Goal: Information Seeking & Learning: Learn about a topic

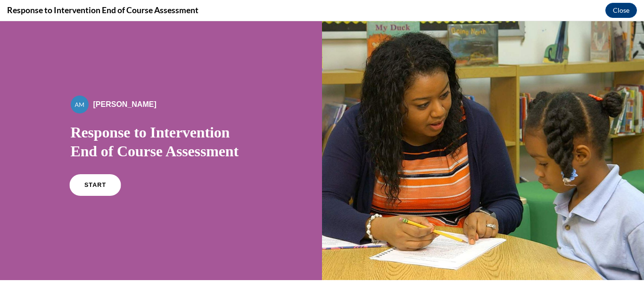
click at [91, 185] on span "START" at bounding box center [95, 185] width 22 height 7
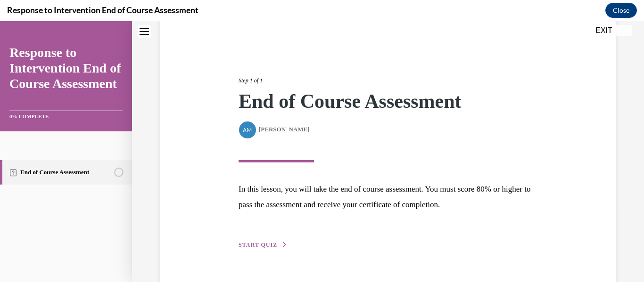
scroll to position [100, 0]
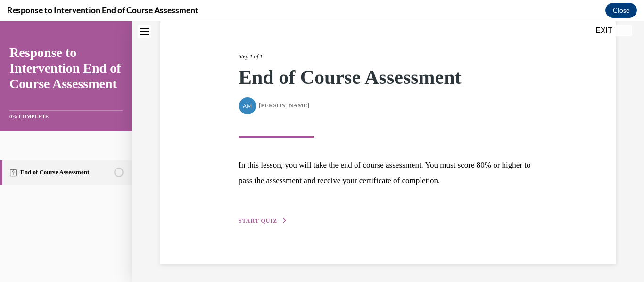
click at [254, 220] on span "START QUIZ" at bounding box center [257, 221] width 39 height 7
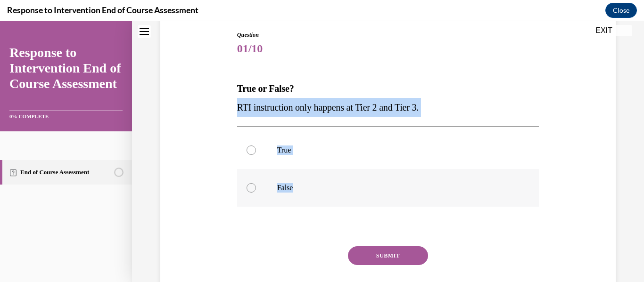
drag, startPoint x: 232, startPoint y: 106, endPoint x: 349, endPoint y: 192, distance: 145.2
click at [349, 192] on div "Question 01/10 True or False? RTI instruction only happens at Tier 2 and Tier 3…" at bounding box center [388, 162] width 460 height 321
copy div "RTI instruction only happens at Tier 2 and Tier 3. True False"
click at [309, 176] on label "False" at bounding box center [388, 188] width 302 height 38
click at [256, 183] on input "False" at bounding box center [250, 187] width 9 height 9
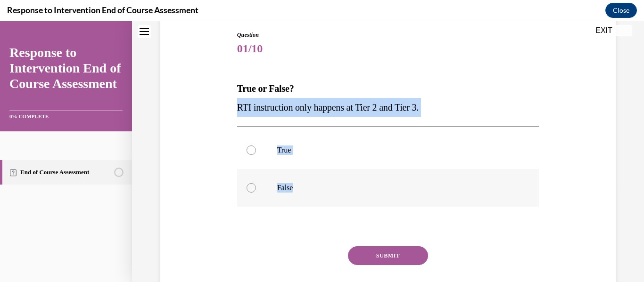
radio input "true"
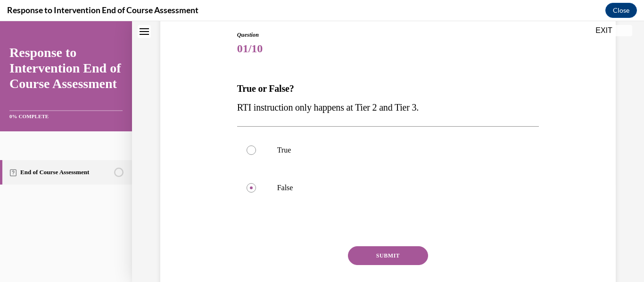
click at [402, 259] on button "SUBMIT" at bounding box center [388, 255] width 80 height 19
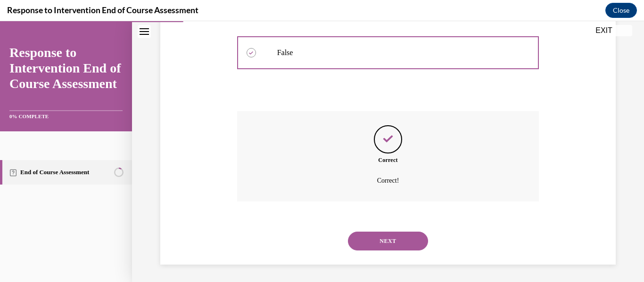
scroll to position [237, 0]
click at [385, 229] on div "NEXT" at bounding box center [388, 240] width 302 height 38
click at [381, 237] on button "NEXT" at bounding box center [388, 239] width 80 height 19
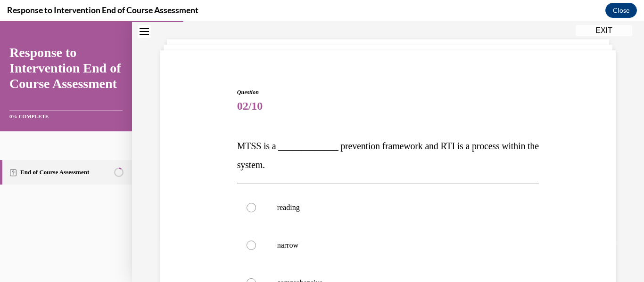
scroll to position [94, 0]
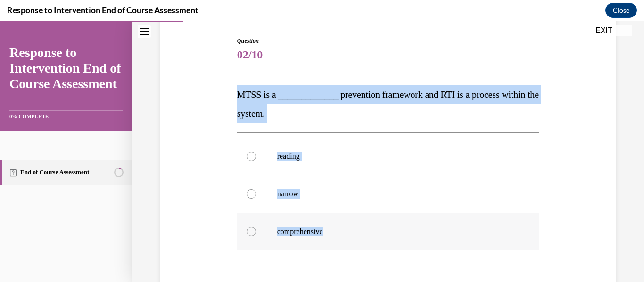
drag, startPoint x: 233, startPoint y: 87, endPoint x: 371, endPoint y: 241, distance: 206.9
click at [371, 241] on div "Question 02/10 MTSS is a _____________ prevention framework and RTI is a proces…" at bounding box center [388, 187] width 460 height 359
copy div "MTSS is a _____________ prevention framework and RTI is a process within the sy…"
click at [309, 225] on label "comprehensive" at bounding box center [388, 232] width 302 height 38
click at [256, 227] on input "comprehensive" at bounding box center [250, 231] width 9 height 9
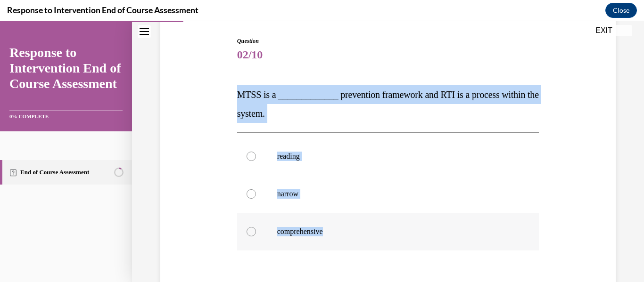
radio input "true"
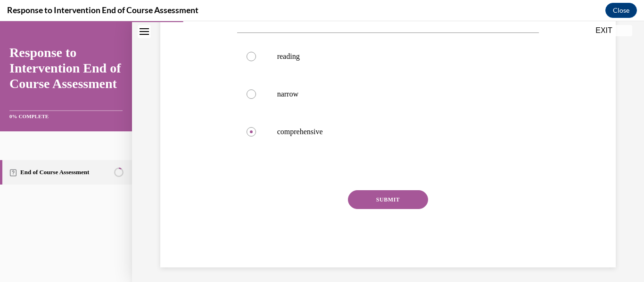
scroll to position [198, 0]
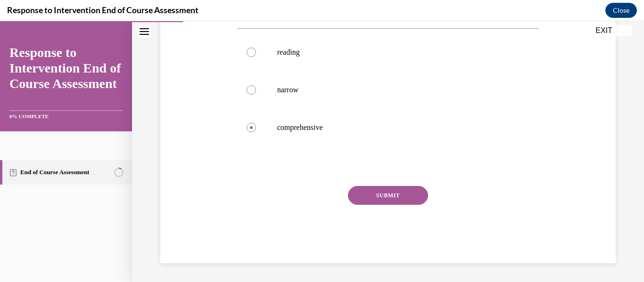
click at [377, 206] on div "SUBMIT" at bounding box center [388, 209] width 302 height 47
click at [376, 192] on button "SUBMIT" at bounding box center [388, 195] width 80 height 19
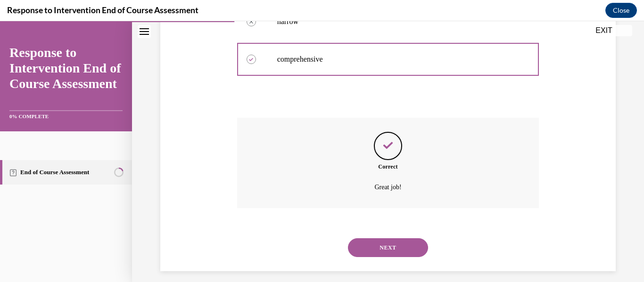
scroll to position [275, 0]
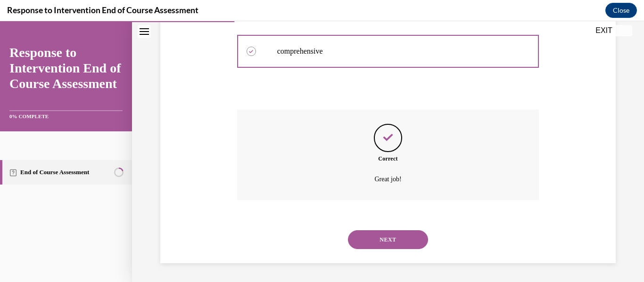
click at [384, 245] on button "NEXT" at bounding box center [388, 239] width 80 height 19
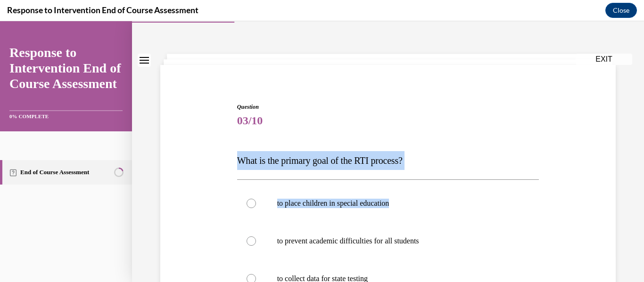
scroll to position [141, 0]
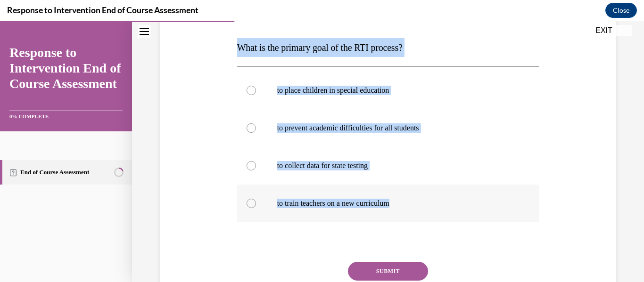
drag, startPoint x: 228, startPoint y: 179, endPoint x: 439, endPoint y: 202, distance: 212.8
click at [439, 202] on div "Question 03/10 What is the primary goal of the RTI process? to place children i…" at bounding box center [388, 150] width 460 height 378
copy div "What is the primary goal of the RTI process? to place children in special educa…"
click at [393, 129] on p "to prevent academic difficulties for all students" at bounding box center [396, 127] width 238 height 9
click at [256, 129] on input "to prevent academic difficulties for all students" at bounding box center [250, 127] width 9 height 9
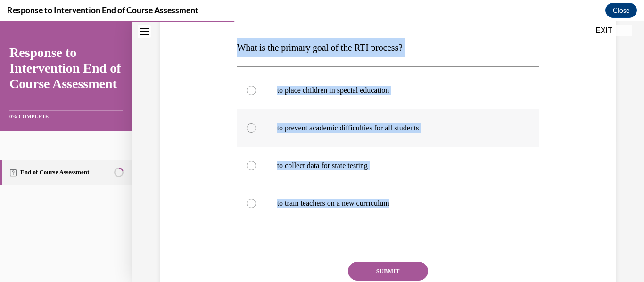
radio input "true"
click at [389, 273] on button "SUBMIT" at bounding box center [388, 271] width 80 height 19
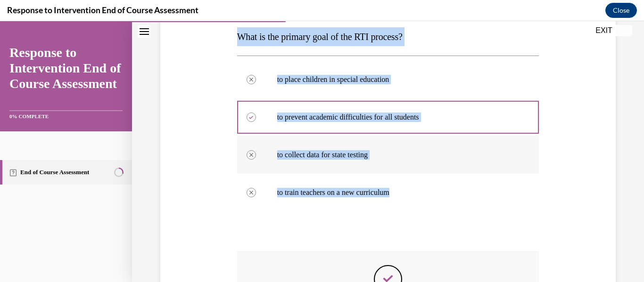
scroll to position [294, 0]
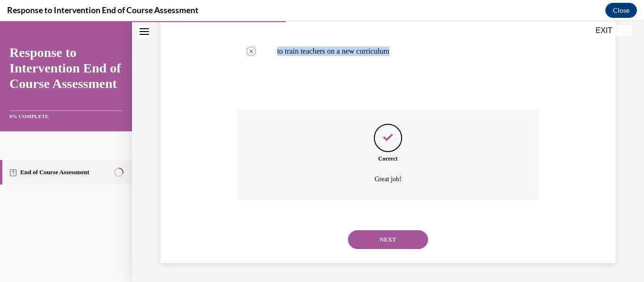
click at [380, 245] on button "NEXT" at bounding box center [388, 239] width 80 height 19
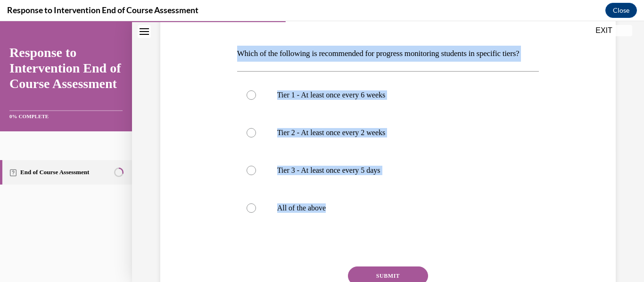
scroll to position [230, 0]
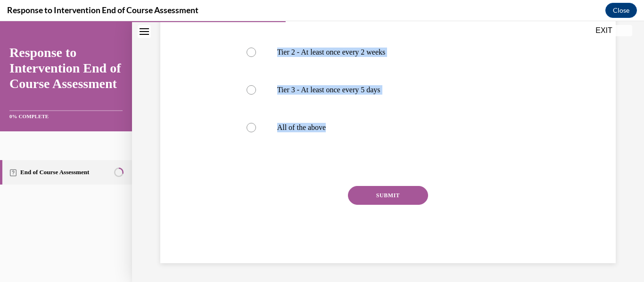
drag, startPoint x: 222, startPoint y: 85, endPoint x: 386, endPoint y: 147, distance: 175.4
click at [385, 153] on div "Question 04/10 Which of the following is recommended for progress monitoring st…" at bounding box center [388, 75] width 460 height 375
copy div "Which of the following is recommended for progress monitoring students in speci…"
click at [303, 122] on label "All of the above" at bounding box center [388, 128] width 302 height 38
click at [256, 123] on input "All of the above" at bounding box center [250, 127] width 9 height 9
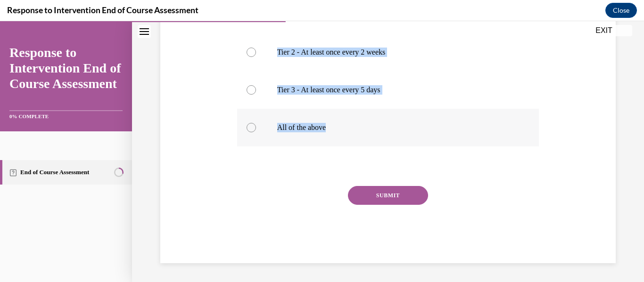
radio input "true"
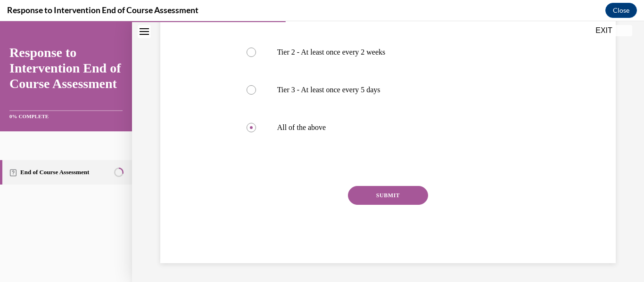
click at [371, 196] on button "SUBMIT" at bounding box center [388, 195] width 80 height 19
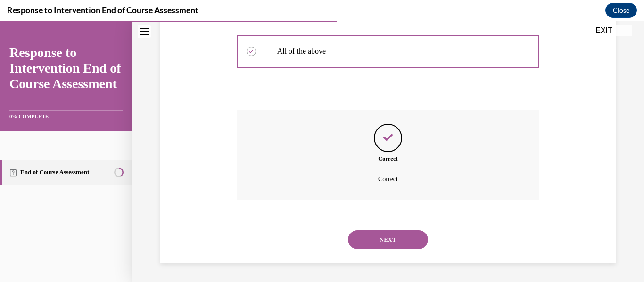
scroll to position [307, 0]
click at [381, 232] on button "NEXT" at bounding box center [388, 239] width 80 height 19
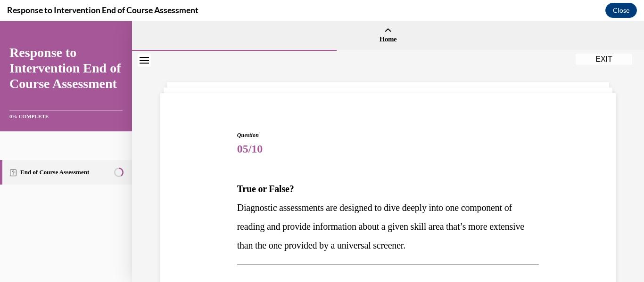
scroll to position [94, 0]
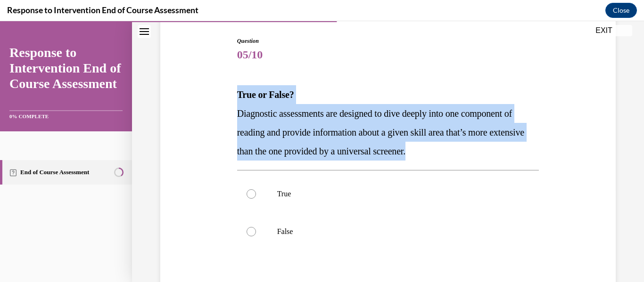
drag, startPoint x: 244, startPoint y: 99, endPoint x: 474, endPoint y: 148, distance: 235.1
click at [474, 148] on div "Question 05/10 True or False? Diagnostic assessments are designed to dive deepl…" at bounding box center [388, 187] width 460 height 359
copy div "True or False? Diagnostic assessments are designed to dive deeply into one comp…"
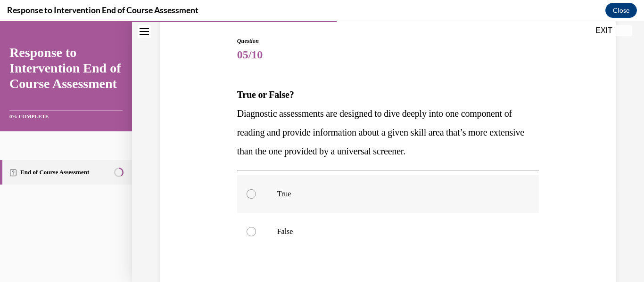
click at [275, 192] on label "True" at bounding box center [388, 194] width 302 height 38
click at [256, 192] on input "True" at bounding box center [250, 193] width 9 height 9
radio input "true"
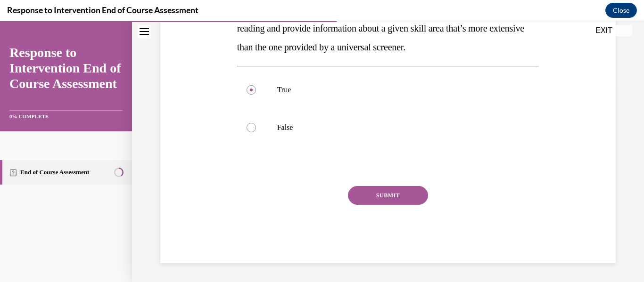
click at [395, 204] on button "SUBMIT" at bounding box center [388, 195] width 80 height 19
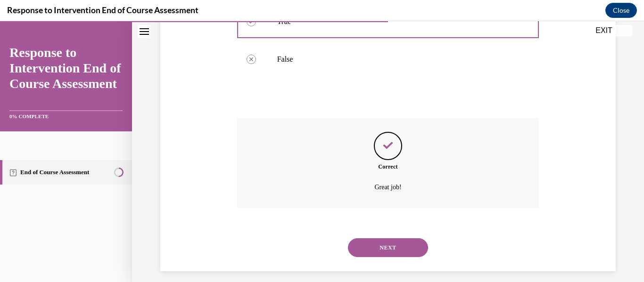
scroll to position [275, 0]
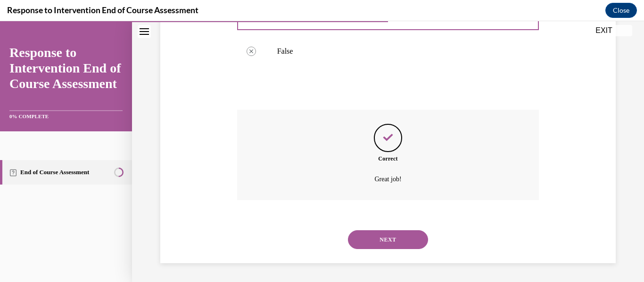
click at [385, 241] on button "NEXT" at bounding box center [388, 239] width 80 height 19
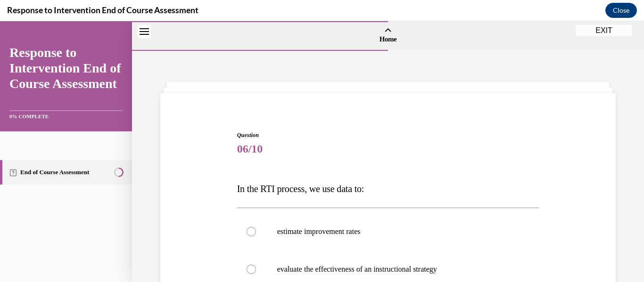
scroll to position [141, 0]
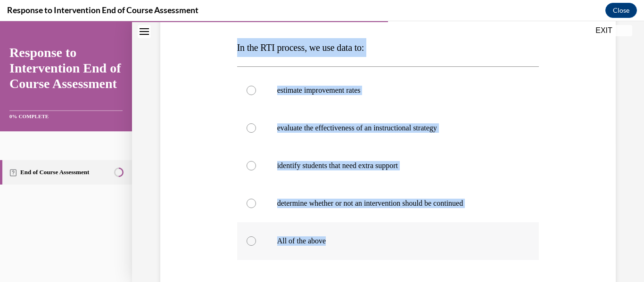
drag, startPoint x: 275, startPoint y: 60, endPoint x: 402, endPoint y: 237, distance: 217.7
click at [402, 236] on div "Question 06/10 In the RTI process, we use data to: estimate improvement rates e…" at bounding box center [388, 169] width 460 height 416
copy div "In the RTI process, we use data to: estimate improvement rates evaluate the eff…"
click at [305, 237] on p "All of the above" at bounding box center [396, 241] width 238 height 9
click at [256, 237] on input "All of the above" at bounding box center [250, 241] width 9 height 9
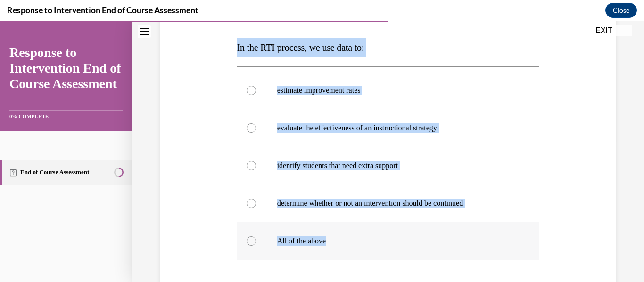
radio input "true"
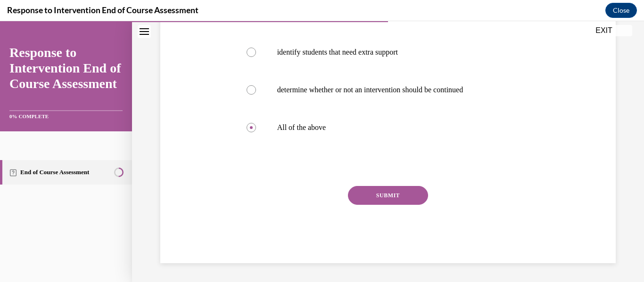
click at [388, 191] on button "SUBMIT" at bounding box center [388, 195] width 80 height 19
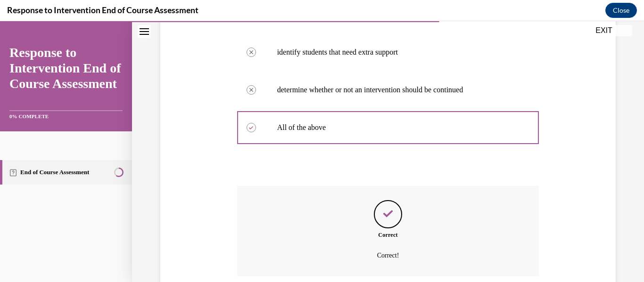
scroll to position [331, 0]
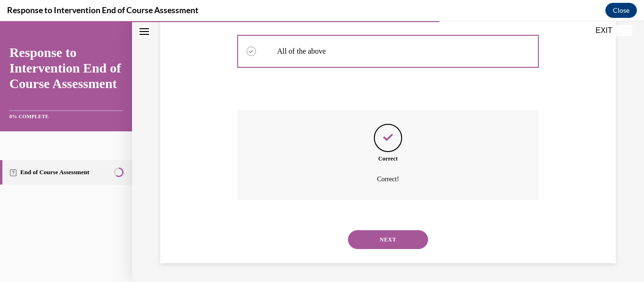
click at [375, 236] on button "NEXT" at bounding box center [388, 239] width 80 height 19
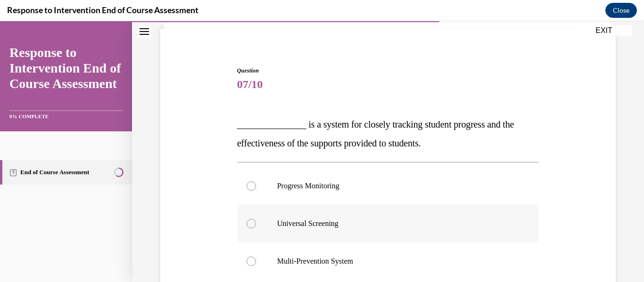
scroll to position [141, 0]
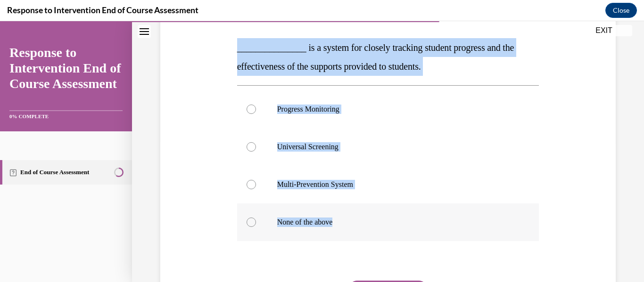
drag, startPoint x: 229, startPoint y: 41, endPoint x: 420, endPoint y: 236, distance: 273.2
click at [420, 236] on div "Question 07/10 _______________ is a system for closely tracking student progres…" at bounding box center [388, 159] width 460 height 397
copy div "_______________ is a system for closely tracking student progress and the effec…"
click at [330, 104] on label "Progress Monitoring" at bounding box center [388, 109] width 302 height 38
click at [256, 105] on input "Progress Monitoring" at bounding box center [250, 109] width 9 height 9
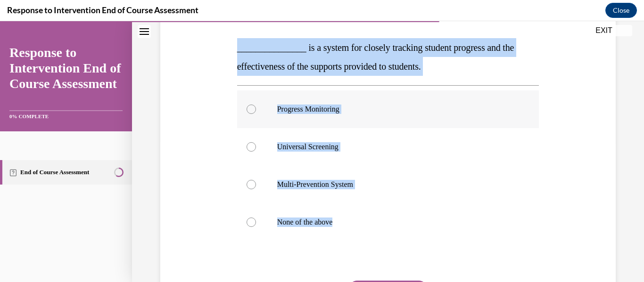
radio input "true"
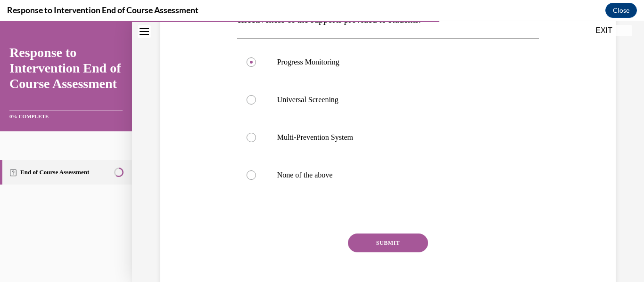
click at [378, 241] on button "SUBMIT" at bounding box center [388, 243] width 80 height 19
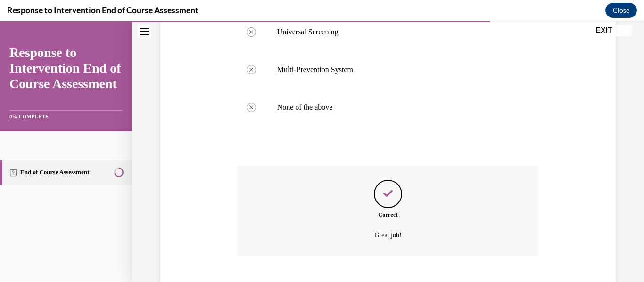
scroll to position [312, 0]
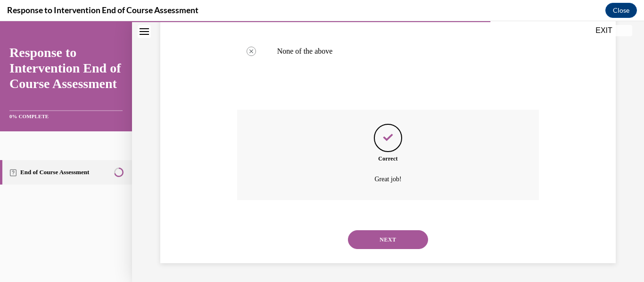
click at [379, 239] on button "NEXT" at bounding box center [388, 239] width 80 height 19
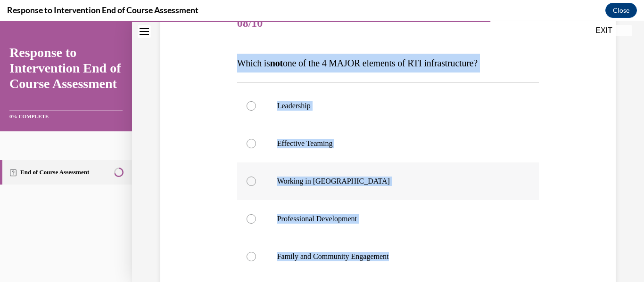
scroll to position [141, 0]
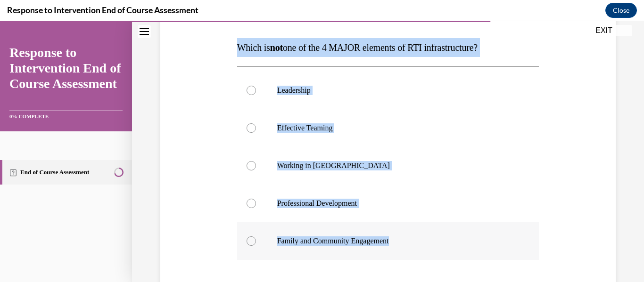
drag, startPoint x: 264, startPoint y: 100, endPoint x: 418, endPoint y: 251, distance: 215.9
click at [418, 251] on div "Question 08/10 Which is not one of the 4 MAJOR elements of RTI infrastructure? …" at bounding box center [388, 176] width 307 height 401
click at [343, 163] on p "Working in [GEOGRAPHIC_DATA]" at bounding box center [396, 165] width 238 height 9
click at [256, 163] on input "Working in [GEOGRAPHIC_DATA]" at bounding box center [250, 165] width 9 height 9
radio input "true"
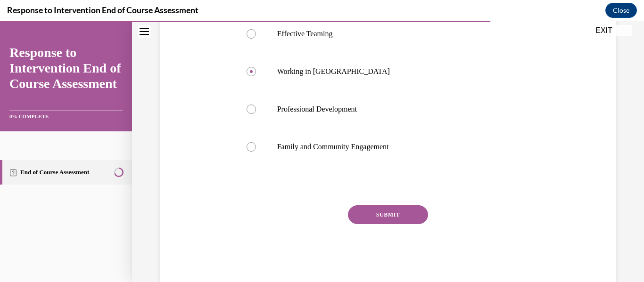
click at [375, 220] on button "SUBMIT" at bounding box center [388, 214] width 80 height 19
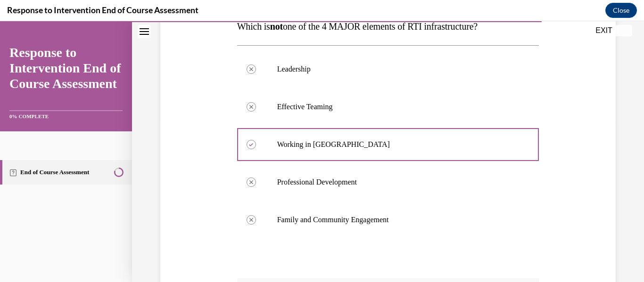
scroll to position [331, 0]
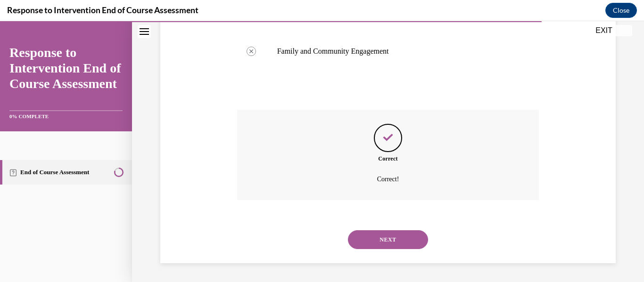
click at [386, 234] on button "NEXT" at bounding box center [388, 239] width 80 height 19
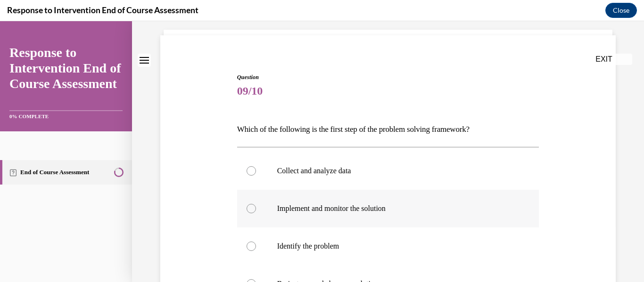
scroll to position [141, 0]
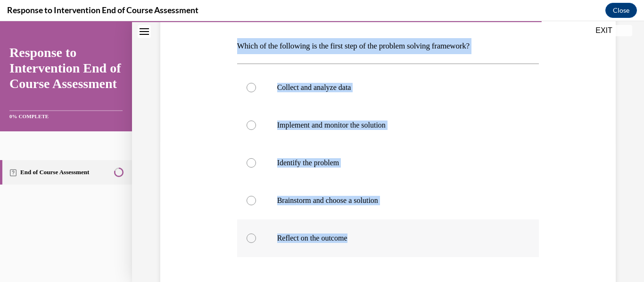
drag, startPoint x: 238, startPoint y: 41, endPoint x: 416, endPoint y: 254, distance: 277.3
click at [416, 254] on div "Question 09/10 Which of the following is the first step of the problem solving …" at bounding box center [388, 182] width 302 height 384
click at [324, 166] on p "Identify the problem" at bounding box center [396, 162] width 238 height 9
click at [256, 166] on input "Identify the problem" at bounding box center [250, 162] width 9 height 9
radio input "true"
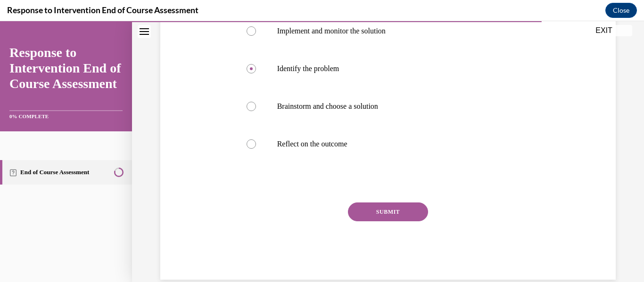
click at [380, 215] on button "SUBMIT" at bounding box center [388, 212] width 80 height 19
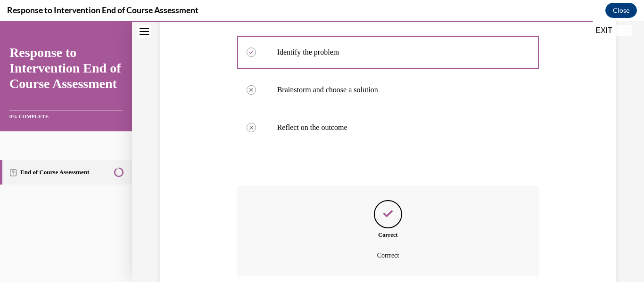
scroll to position [328, 0]
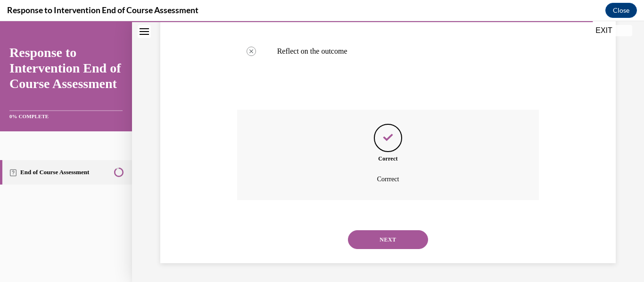
click at [389, 247] on button "NEXT" at bounding box center [388, 239] width 80 height 19
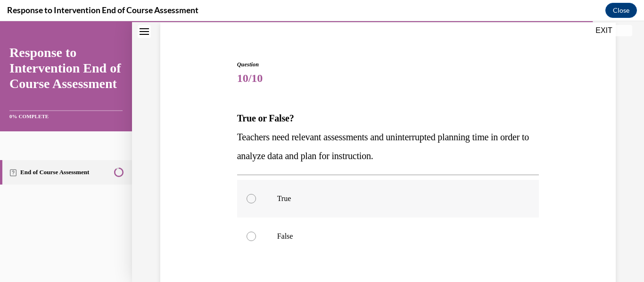
scroll to position [141, 0]
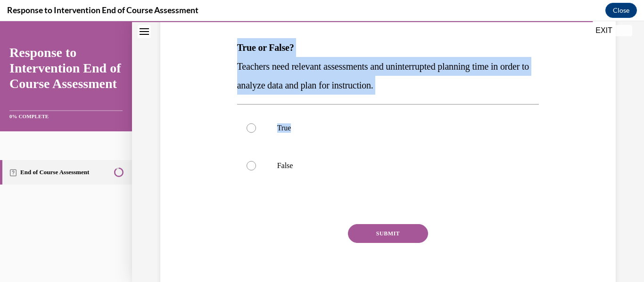
drag, startPoint x: 225, startPoint y: 43, endPoint x: 462, endPoint y: 106, distance: 245.1
click at [462, 106] on div "Question 10/10 True or False? Teachers need relevant assessments and uninterrup…" at bounding box center [388, 131] width 460 height 340
copy div "True or False? Teachers need relevant assessments and uninterrupted planning ti…"
click at [317, 147] on label "True" at bounding box center [388, 128] width 302 height 38
click at [256, 133] on input "True" at bounding box center [250, 127] width 9 height 9
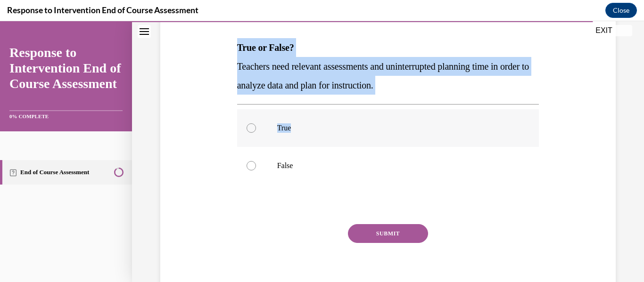
radio input "true"
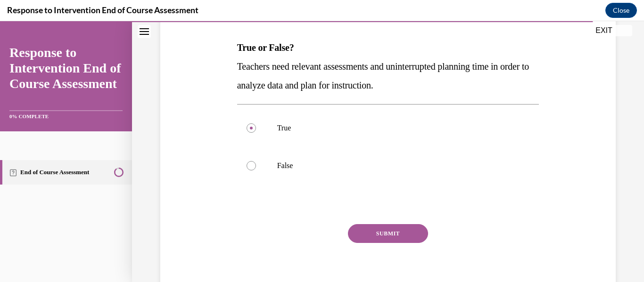
click at [387, 231] on button "SUBMIT" at bounding box center [388, 233] width 80 height 19
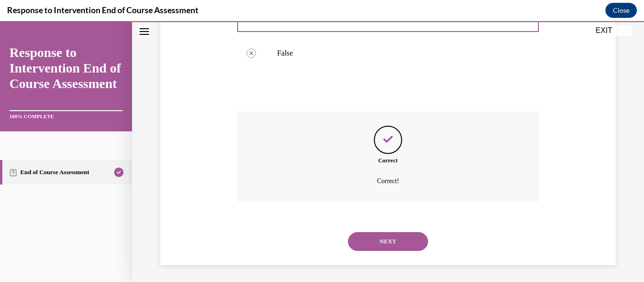
scroll to position [256, 0]
click at [388, 237] on button "NEXT" at bounding box center [388, 239] width 80 height 19
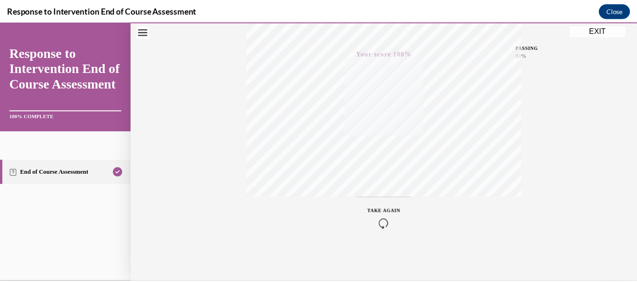
scroll to position [0, 0]
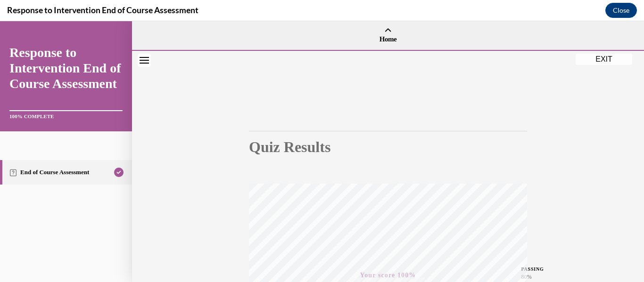
click at [602, 58] on button "EXIT" at bounding box center [603, 59] width 57 height 11
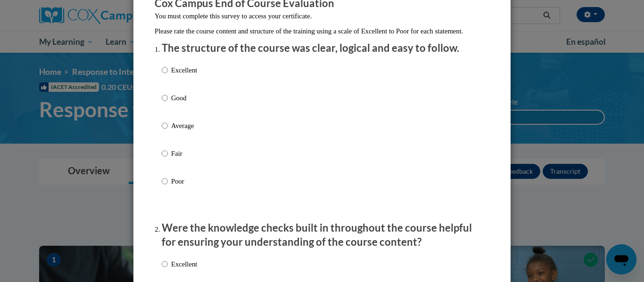
scroll to position [94, 0]
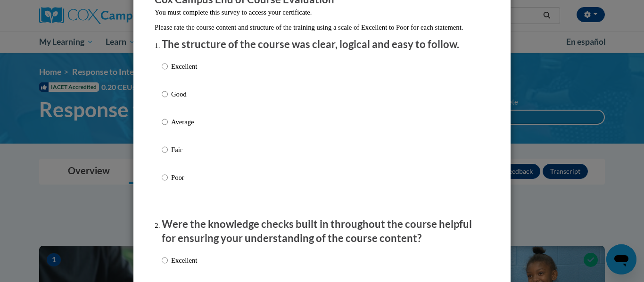
click at [209, 82] on div "Excellent Good Average Fair Poor" at bounding box center [322, 134] width 320 height 154
click at [171, 72] on p "Excellent" at bounding box center [184, 66] width 26 height 10
click at [168, 72] on input "Excellent" at bounding box center [165, 66] width 6 height 10
radio input "true"
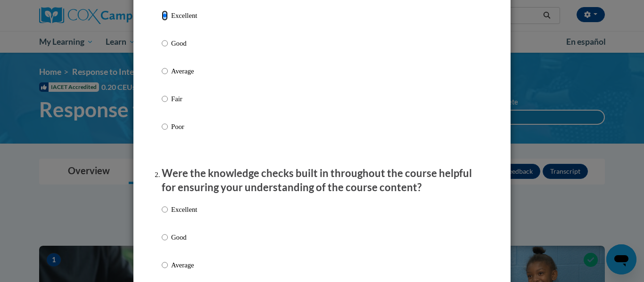
scroll to position [236, 0]
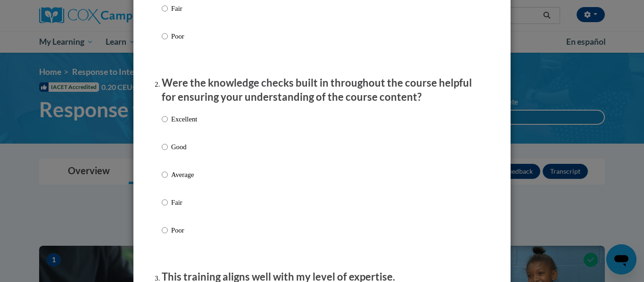
click at [186, 124] on p "Excellent" at bounding box center [184, 119] width 26 height 10
click at [168, 124] on input "Excellent" at bounding box center [165, 119] width 6 height 10
radio input "true"
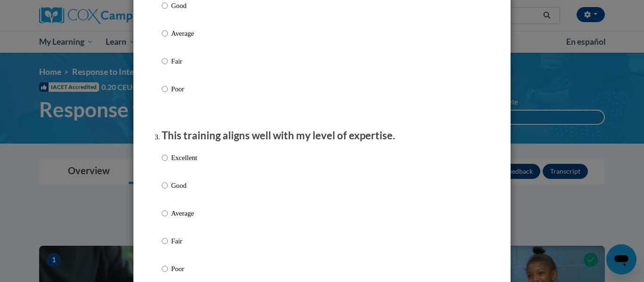
click at [188, 163] on p "Excellent" at bounding box center [184, 158] width 26 height 10
click at [168, 163] on input "Excellent" at bounding box center [165, 158] width 6 height 10
radio input "true"
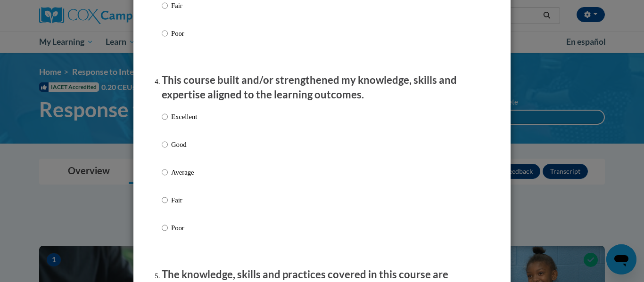
click at [188, 134] on label "Excellent" at bounding box center [179, 124] width 35 height 25
click at [168, 122] on input "Excellent" at bounding box center [165, 117] width 6 height 10
radio input "true"
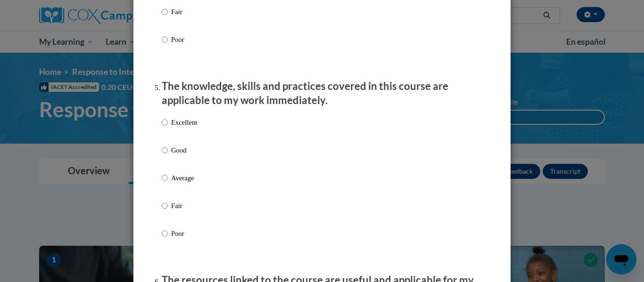
click at [184, 137] on label "Excellent" at bounding box center [179, 129] width 35 height 25
click at [168, 128] on input "Excellent" at bounding box center [165, 122] width 6 height 10
radio input "true"
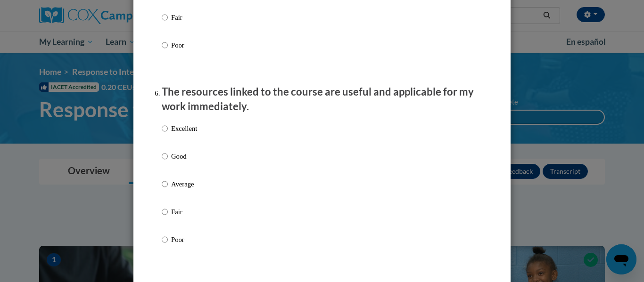
click at [181, 134] on p "Excellent" at bounding box center [184, 128] width 26 height 10
click at [168, 134] on input "Excellent" at bounding box center [165, 128] width 6 height 10
radio input "true"
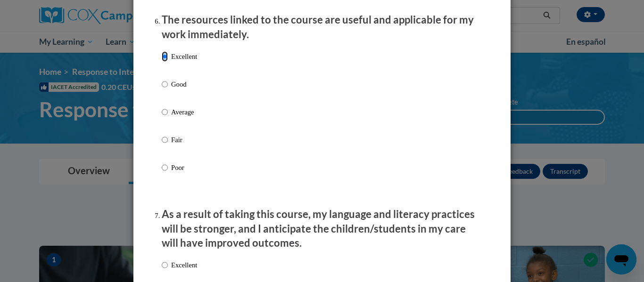
scroll to position [1131, 0]
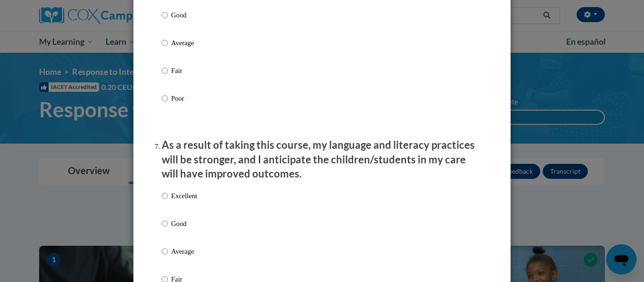
click at [184, 213] on label "Excellent" at bounding box center [179, 203] width 35 height 25
click at [168, 201] on input "Excellent" at bounding box center [165, 196] width 6 height 10
radio input "true"
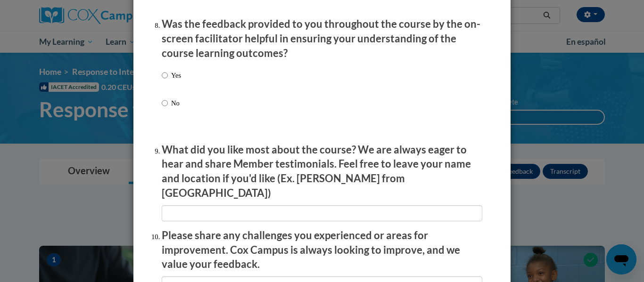
click at [181, 84] on div "Yes No" at bounding box center [322, 100] width 320 height 70
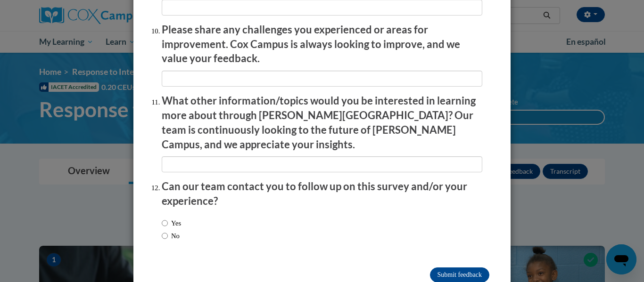
scroll to position [1675, 0]
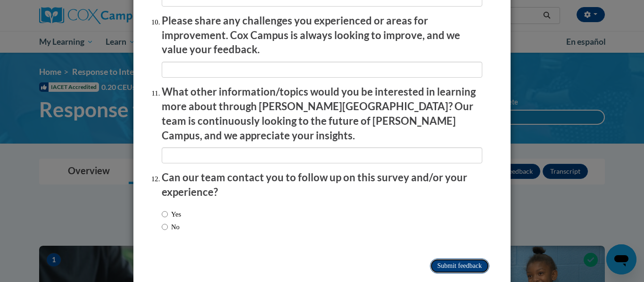
click at [456, 259] on input "Submit feedback" at bounding box center [459, 266] width 59 height 15
